Goal: Task Accomplishment & Management: Manage account settings

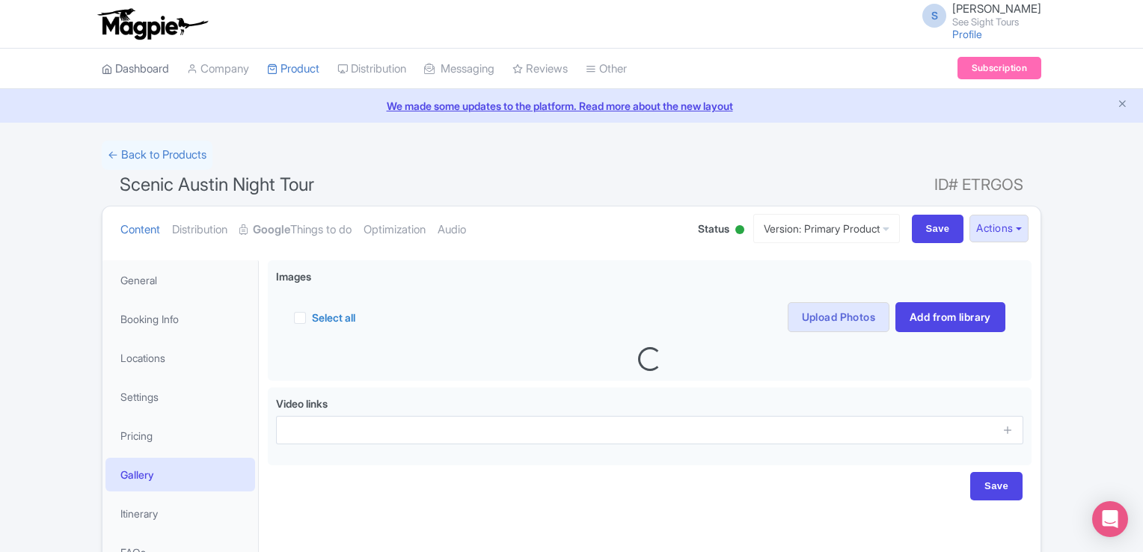
click at [135, 64] on link "Dashboard" at bounding box center [135, 69] width 67 height 41
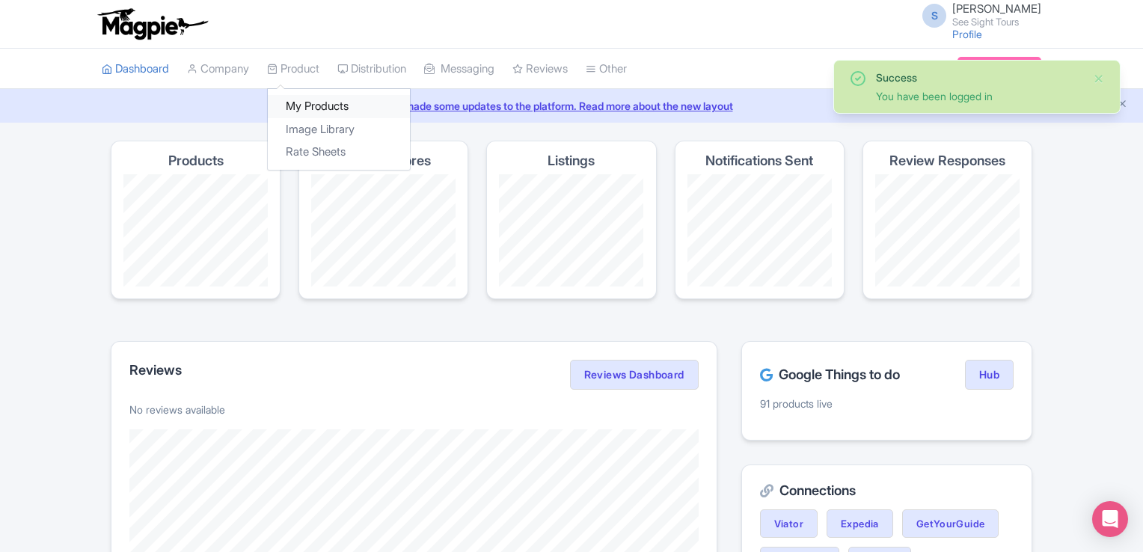
click at [313, 101] on link "My Products" at bounding box center [339, 106] width 142 height 23
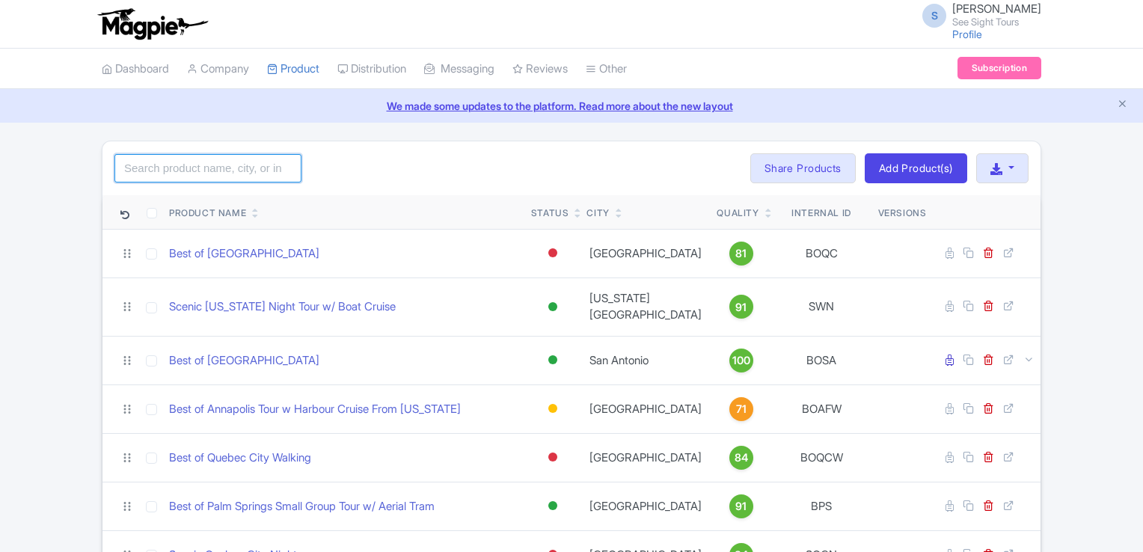
drag, startPoint x: 0, startPoint y: 0, endPoint x: 215, endPoint y: 161, distance: 268.9
click at [215, 161] on input "search" at bounding box center [207, 168] width 187 height 28
click button "Search" at bounding box center [0, 0] width 0 height 0
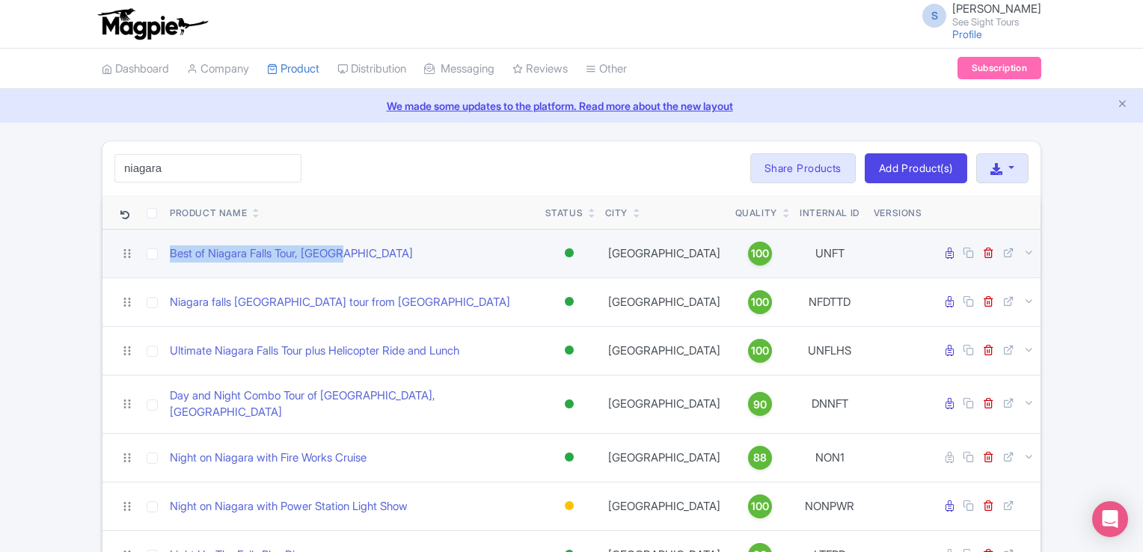
drag, startPoint x: 368, startPoint y: 253, endPoint x: 165, endPoint y: 257, distance: 202.8
click at [165, 257] on td "Best of Niagara Falls Tour, Canada" at bounding box center [352, 253] width 376 height 49
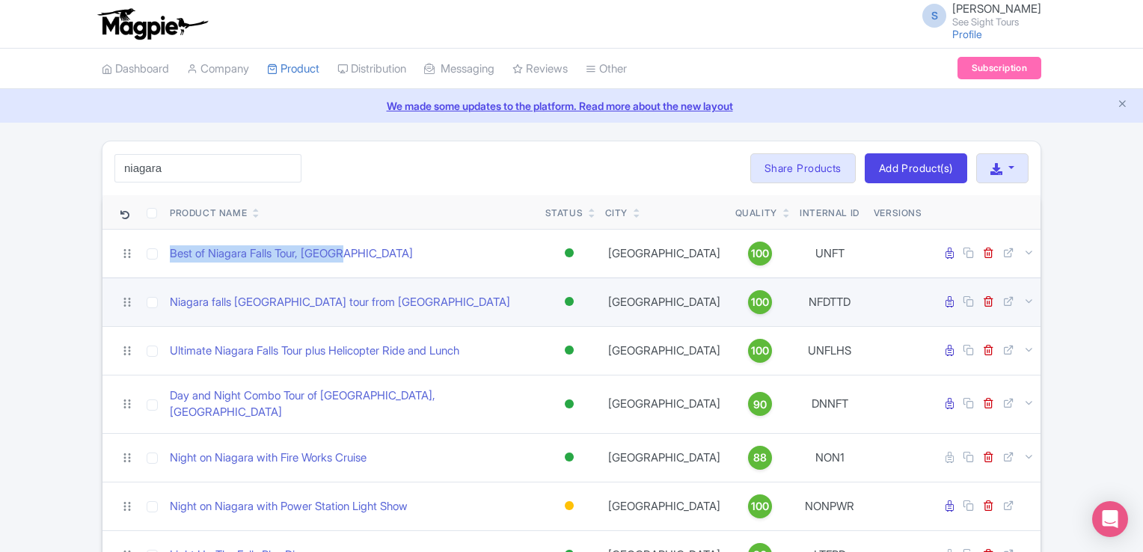
copy link "Best of Niagara Falls Tour, Canada"
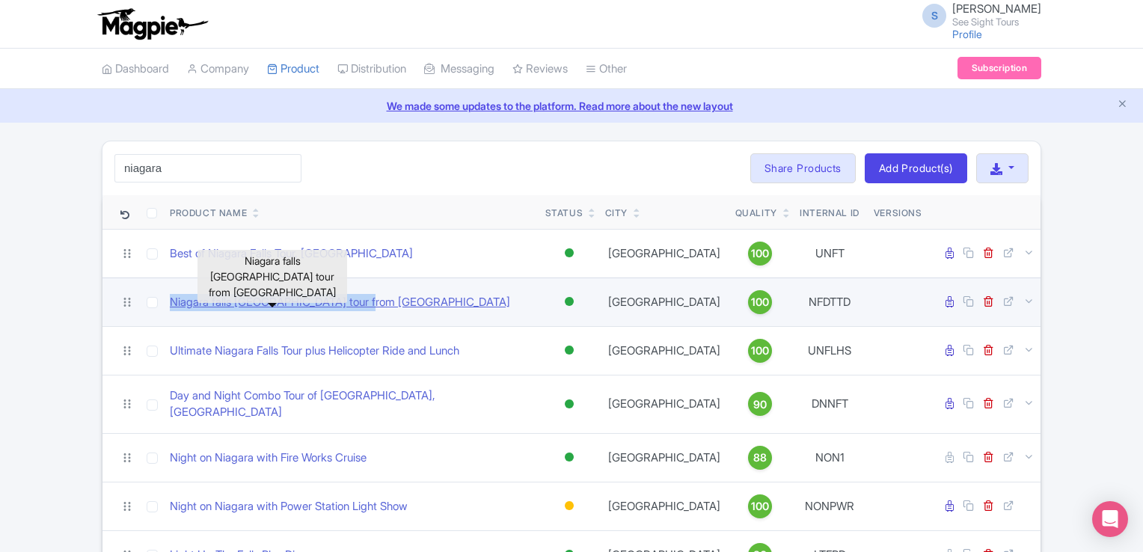
drag, startPoint x: 391, startPoint y: 303, endPoint x: 174, endPoint y: 296, distance: 217.1
click at [174, 296] on div "Niagara falls Canada tour from Toronto" at bounding box center [352, 302] width 364 height 17
copy link "Niagara falls Canada tour from Toronto"
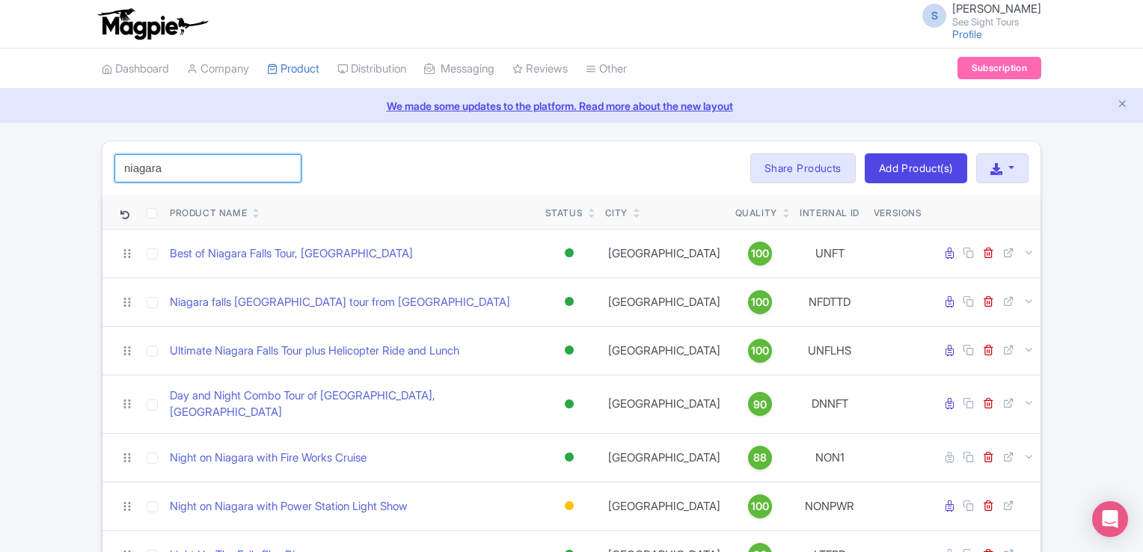
drag, startPoint x: 216, startPoint y: 168, endPoint x: 36, endPoint y: 168, distance: 180.3
type input "halifax"
click button "Search" at bounding box center [0, 0] width 0 height 0
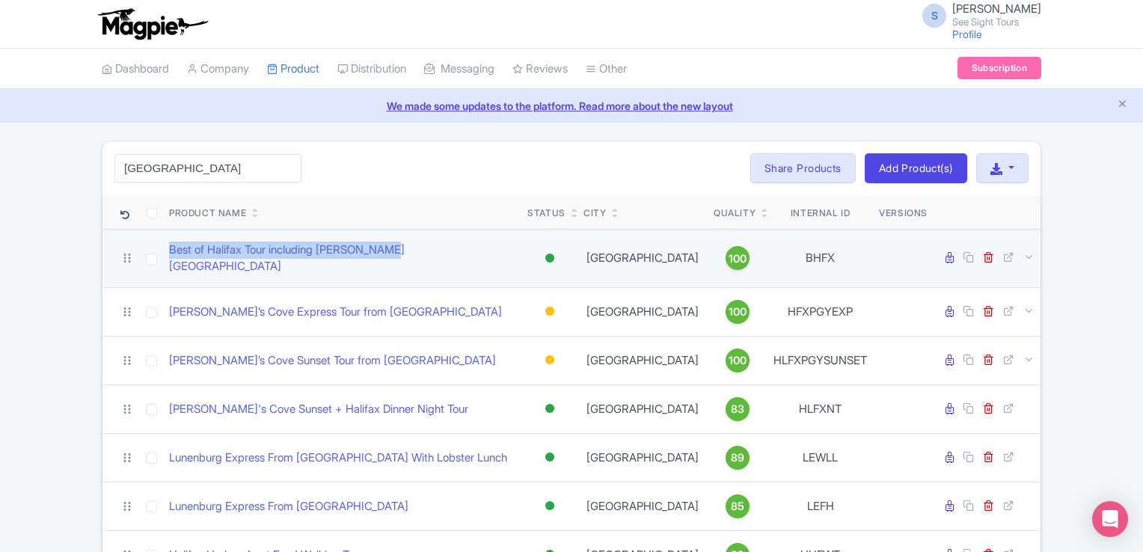
drag, startPoint x: 433, startPoint y: 250, endPoint x: 157, endPoint y: 254, distance: 276.1
click at [157, 254] on tr "Best of Halifax Tour including Peggy's Cove Active Inactive Building Archived H…" at bounding box center [571, 258] width 938 height 58
copy tr "Best of Halifax Tour including Peggy's Cove"
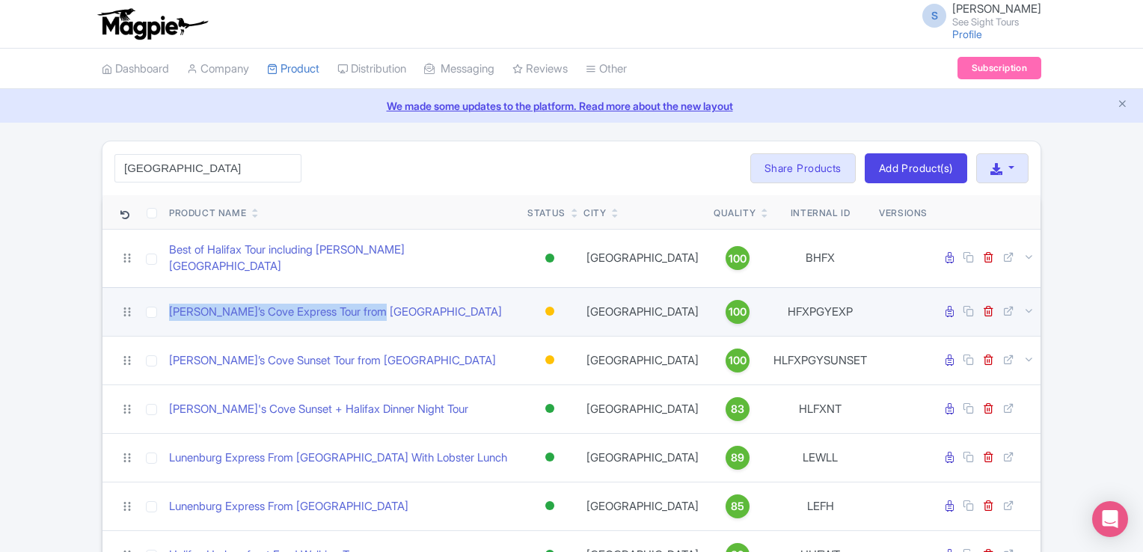
drag, startPoint x: 401, startPoint y: 301, endPoint x: 164, endPoint y: 296, distance: 237.2
click at [164, 296] on td "Peggy’s Cove Express Tour from Halifax" at bounding box center [342, 311] width 358 height 49
copy link "Peggy’s Cove Express Tour from Halifax"
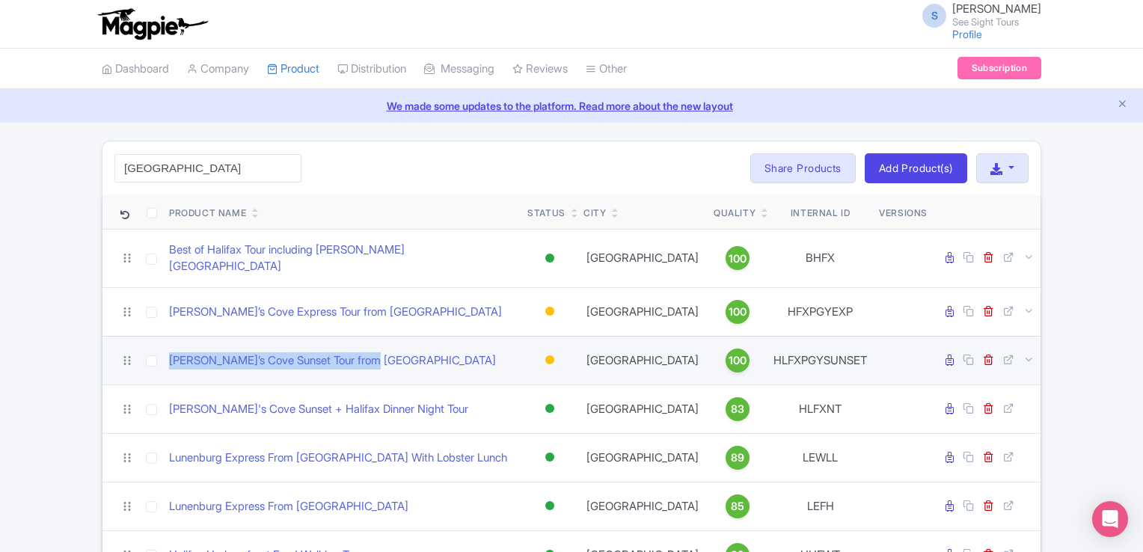
drag, startPoint x: 397, startPoint y: 343, endPoint x: 152, endPoint y: 346, distance: 244.7
click at [152, 346] on tr "Peggy’s Cove Sunset Tour from Halifax Active Inactive Building Archived Halifax…" at bounding box center [571, 360] width 938 height 49
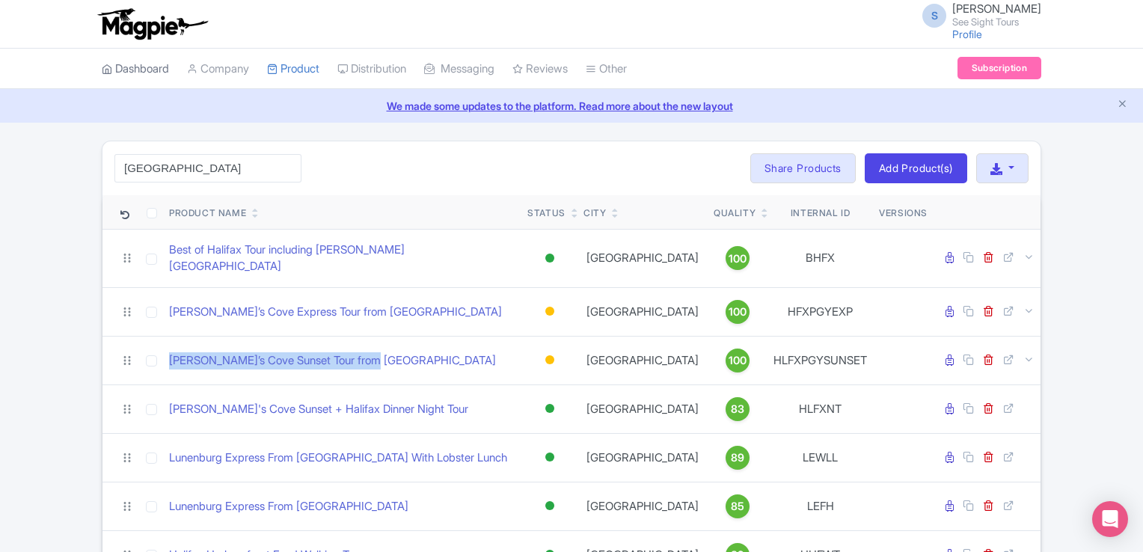
copy tr "Peggy’s Cove Sunset Tour from Halifax"
